Goal: Transaction & Acquisition: Purchase product/service

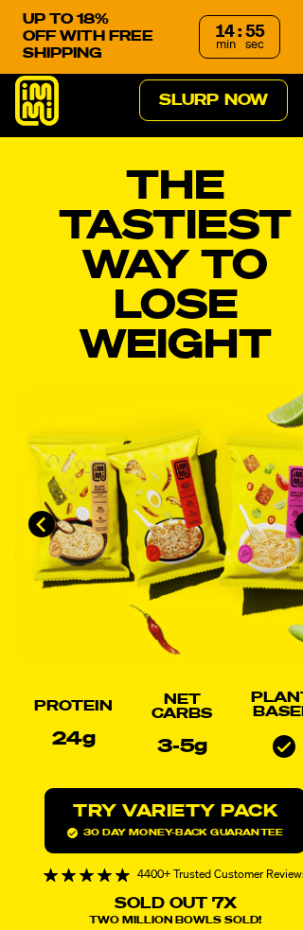
click at [84, 661] on img "1 of 4" at bounding box center [175, 524] width 320 height 279
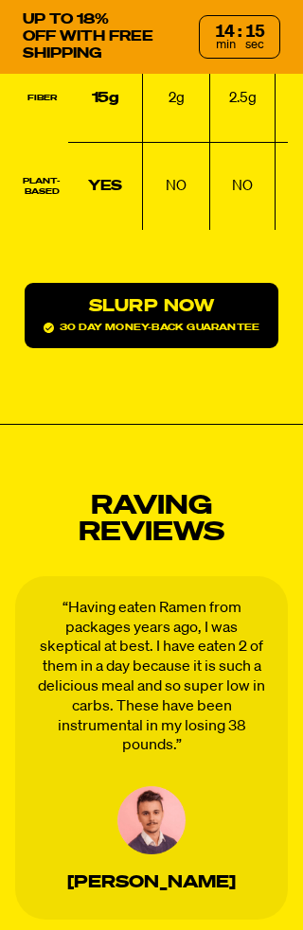
scroll to position [3068, 0]
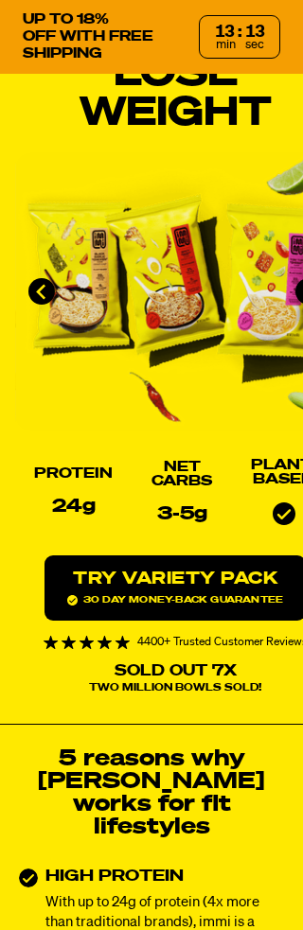
scroll to position [240, 0]
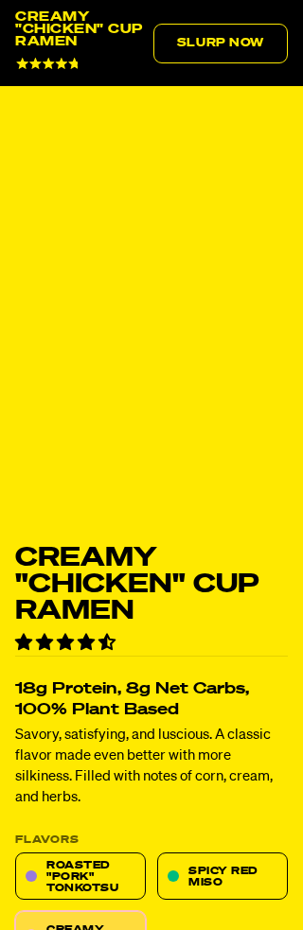
scroll to position [313, 0]
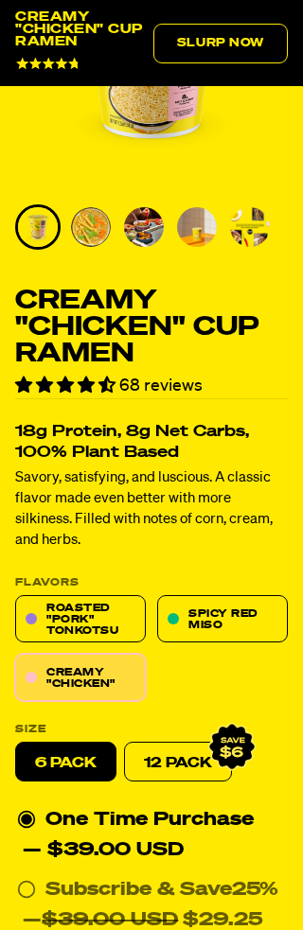
click at [73, 756] on label "6 pack" at bounding box center [65, 761] width 101 height 40
click at [16, 742] on input "6 pack" at bounding box center [15, 741] width 1 height 1
click at [100, 668] on link "Creamy "Chicken"" at bounding box center [80, 676] width 131 height 47
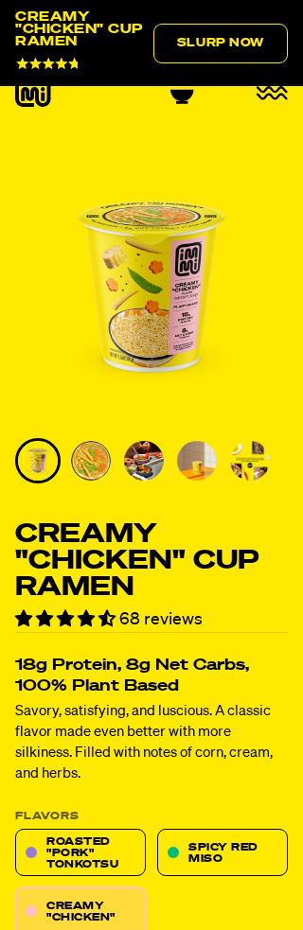
scroll to position [80, 0]
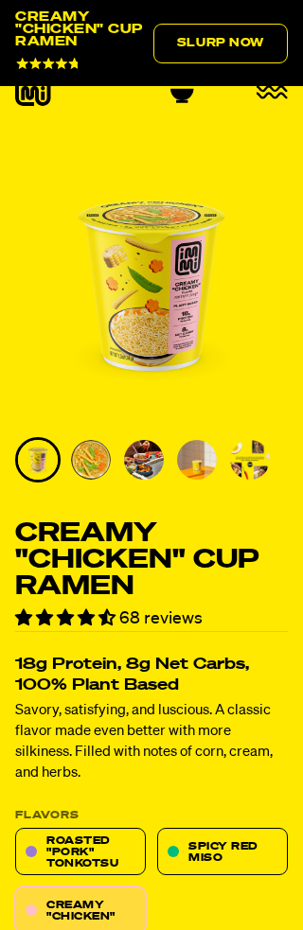
click at [211, 769] on p "Savory, satisfying, and luscious. A classic flavor made even better with more s…" at bounding box center [151, 741] width 272 height 83
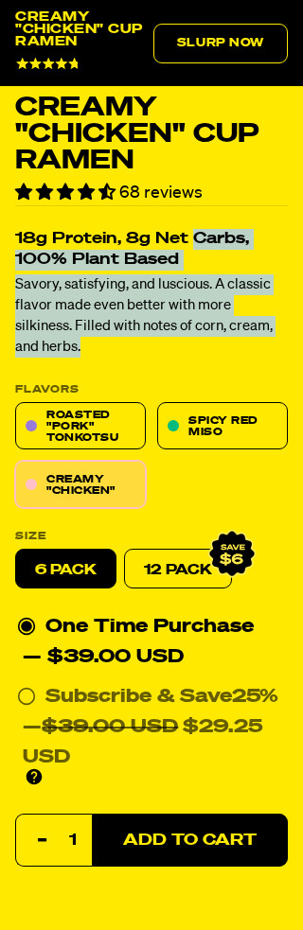
scroll to position [507, 0]
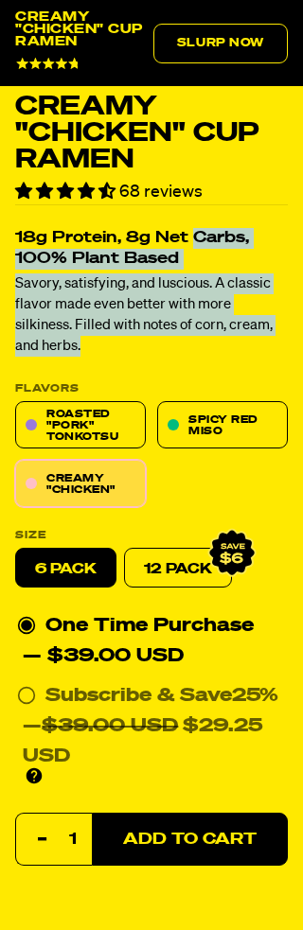
click at [248, 647] on div "One Time Purchase — $39.00 USD" at bounding box center [151, 640] width 269 height 61
click at [29, 610] on input "One Time Purchase — $39.00 USD" at bounding box center [23, 610] width 12 height 0
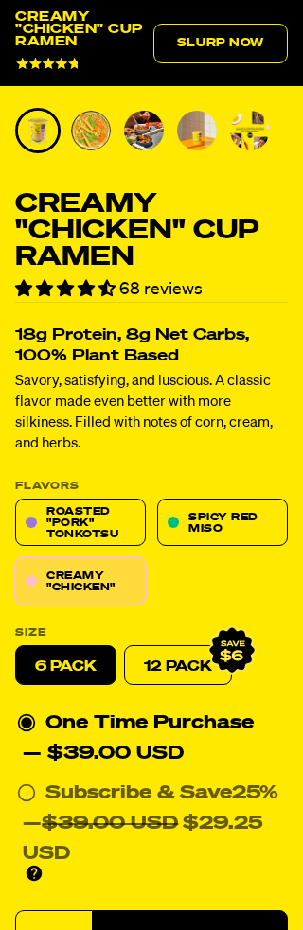
scroll to position [409, 0]
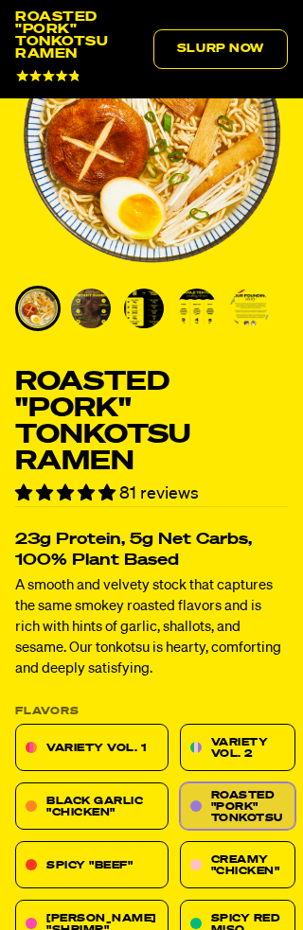
scroll to position [246, 0]
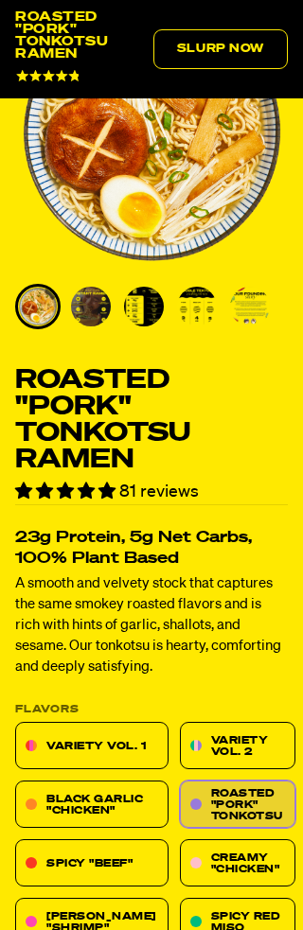
click at [225, 847] on link "Creamy "Chicken"" at bounding box center [237, 862] width 115 height 47
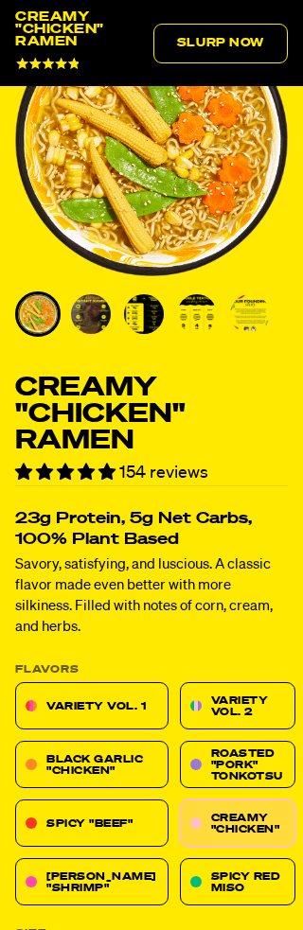
scroll to position [227, 0]
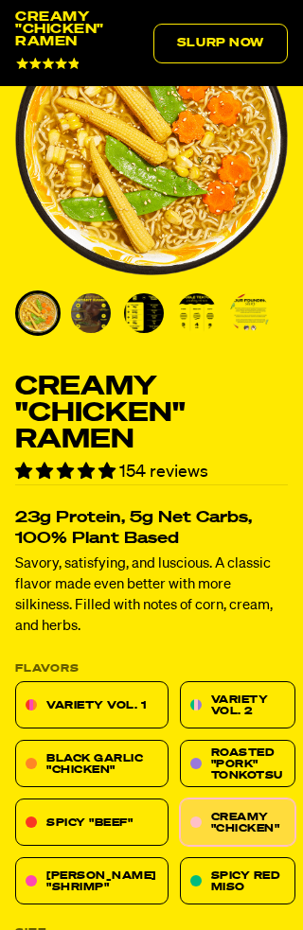
click at [238, 756] on link "Roasted "Pork" Tonkotsu" at bounding box center [237, 763] width 115 height 47
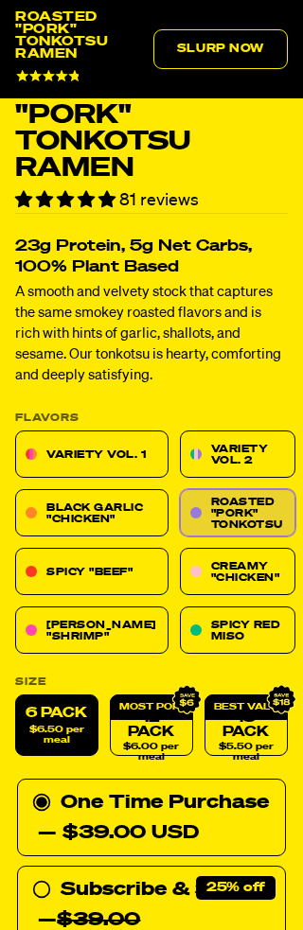
scroll to position [541, 0]
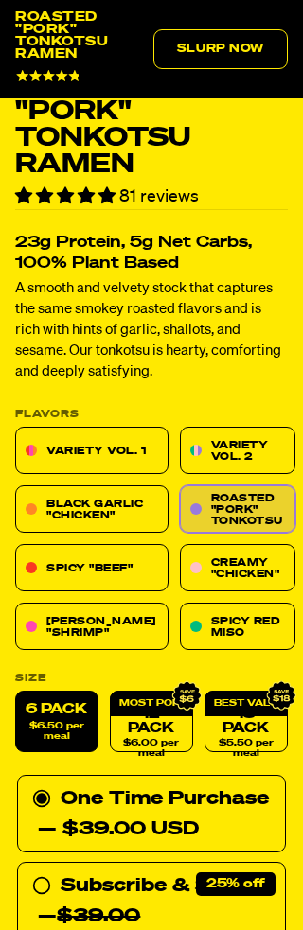
click at [155, 713] on link "12 Pack $6.00 per meal" at bounding box center [151, 720] width 83 height 61
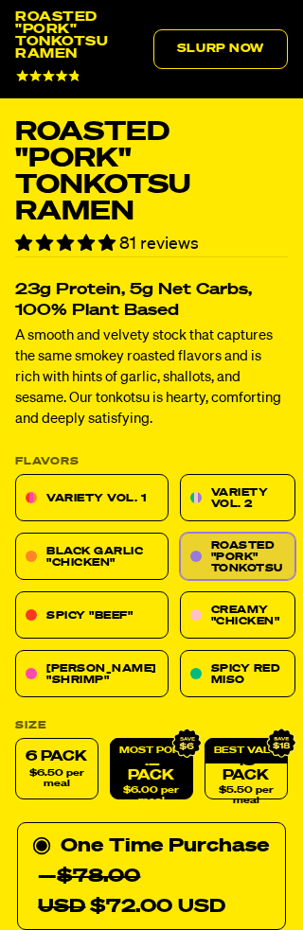
scroll to position [493, 0]
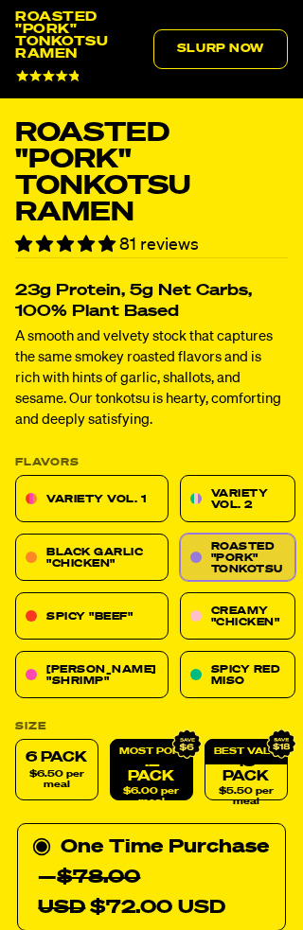
click at [59, 752] on label "6 pack $6.50 per meal" at bounding box center [56, 769] width 83 height 61
click at [16, 740] on input "6 pack $6.50 per meal" at bounding box center [15, 739] width 1 height 1
radio input "true"
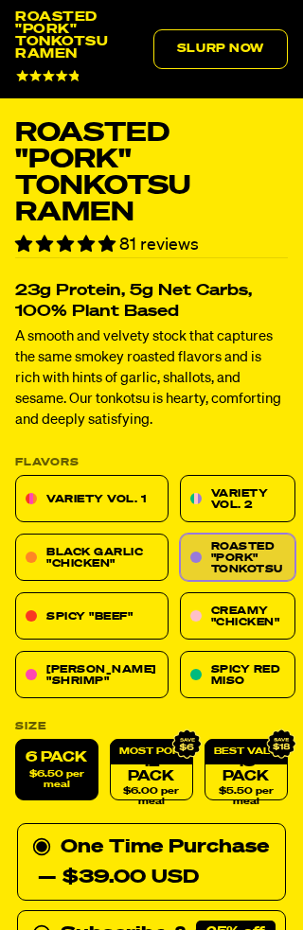
click at [219, 601] on link "Creamy "Chicken"" at bounding box center [237, 615] width 115 height 47
